Goal: Information Seeking & Learning: Learn about a topic

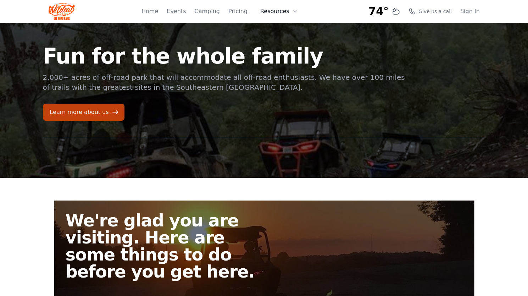
click at [293, 11] on icon at bounding box center [294, 12] width 3 height 2
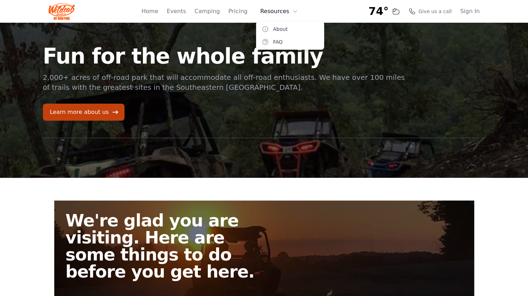
click at [295, 11] on icon at bounding box center [295, 12] width 6 height 6
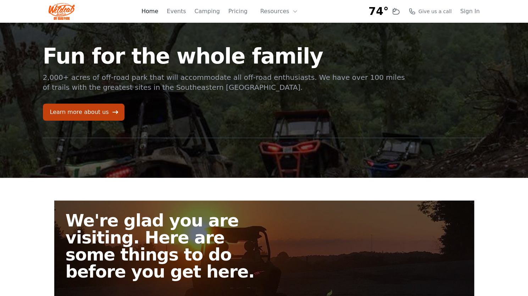
click at [158, 12] on link "Home" at bounding box center [150, 11] width 17 height 9
click at [80, 107] on link "Learn more about us" at bounding box center [84, 112] width 82 height 17
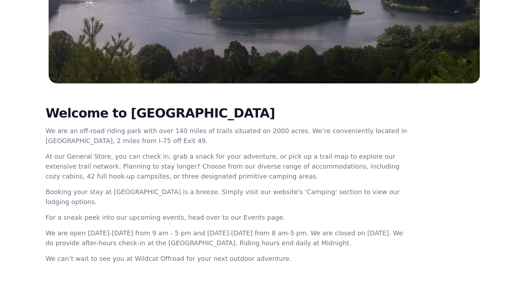
scroll to position [213, 0]
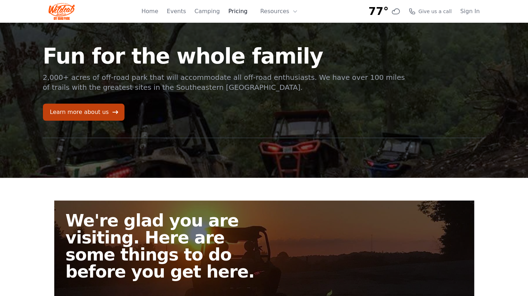
click at [236, 12] on link "Pricing" at bounding box center [237, 11] width 19 height 9
